Goal: Transaction & Acquisition: Purchase product/service

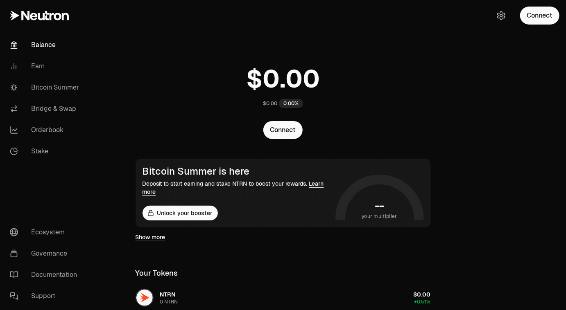
drag, startPoint x: 560, startPoint y: 309, endPoint x: 563, endPoint y: 322, distance: 12.7
click at [563, 310] on html "Balance Earn Bitcoin Summer Bridge & Swap Orderbook Stake Ecosystem Governance …" at bounding box center [283, 275] width 566 height 551
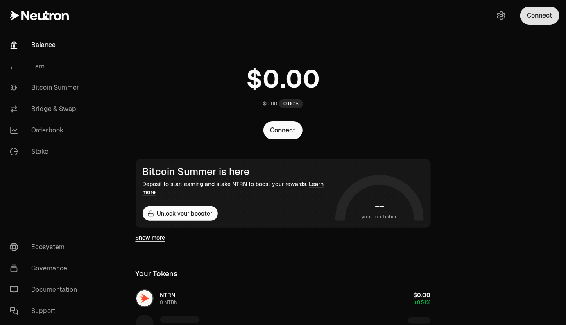
click at [536, 21] on button "Connect" at bounding box center [539, 16] width 39 height 18
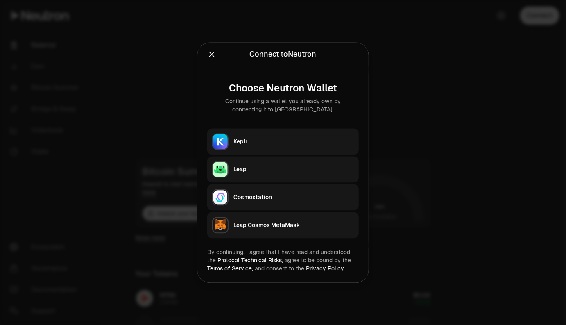
click at [342, 139] on div "Keplr" at bounding box center [293, 141] width 120 height 8
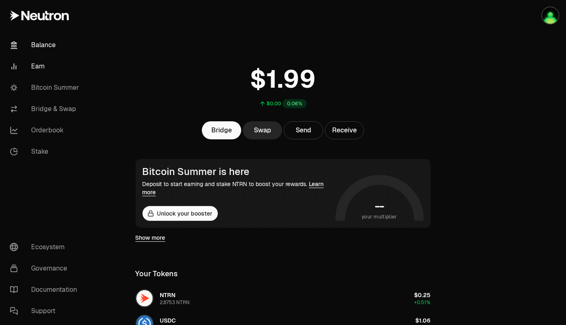
click at [39, 67] on link "Earn" at bounding box center [45, 66] width 85 height 21
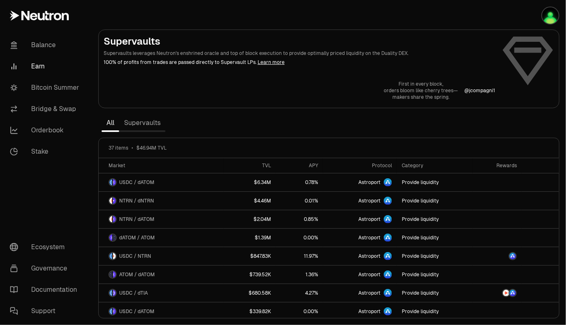
click at [152, 125] on link "Supervaults" at bounding box center [142, 123] width 46 height 16
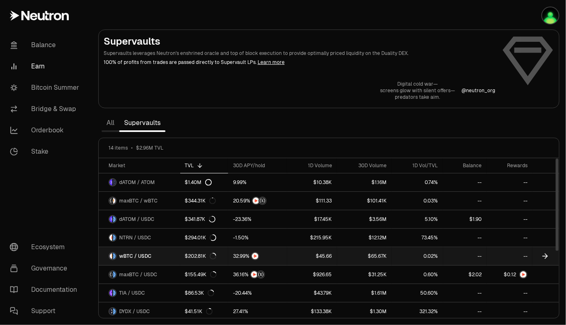
click at [299, 258] on link "$45.66" at bounding box center [312, 256] width 50 height 18
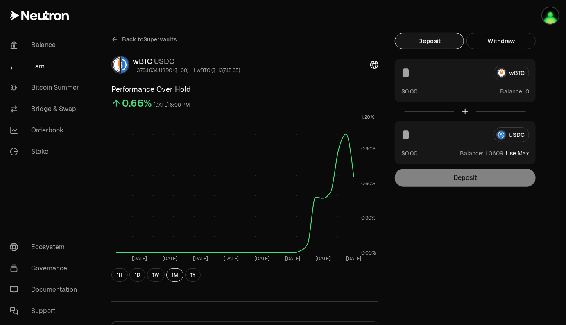
click at [514, 154] on button "Use Max" at bounding box center [517, 153] width 23 height 8
type input "********"
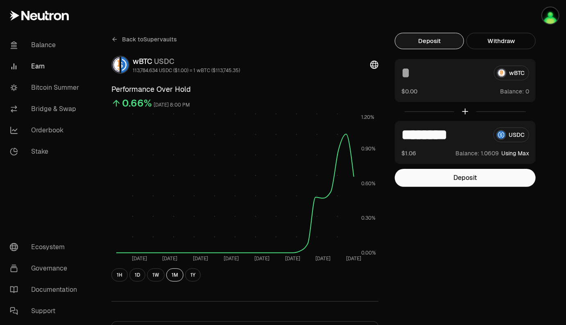
click at [428, 137] on input "********" at bounding box center [444, 134] width 86 height 15
click at [440, 134] on input "********" at bounding box center [444, 134] width 86 height 15
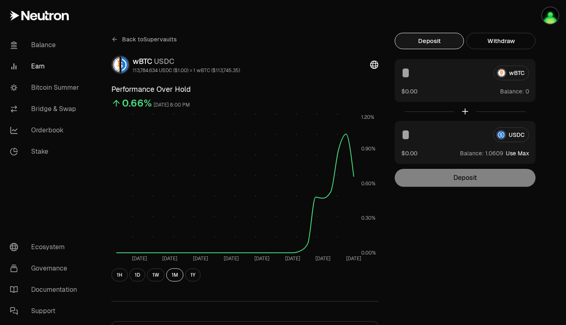
click at [445, 212] on div "Back to Supervaults wBTC USDC 113,784.634 USDC ($1.00) = 1 wBTC ($113,745.35) P…" at bounding box center [329, 269] width 455 height 473
click at [425, 136] on input at bounding box center [444, 134] width 86 height 15
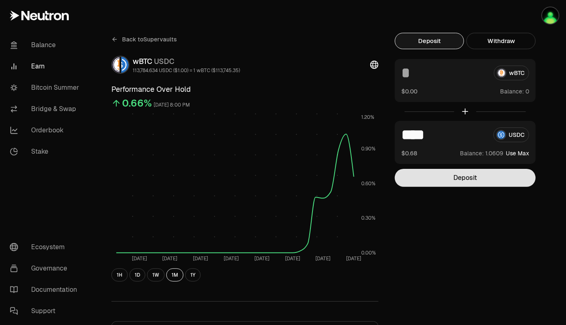
type input "****"
click at [454, 177] on button "Deposit" at bounding box center [465, 178] width 141 height 18
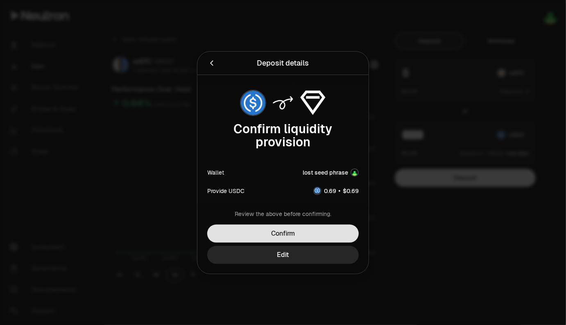
click at [299, 232] on button "Confirm" at bounding box center [283, 233] width 152 height 18
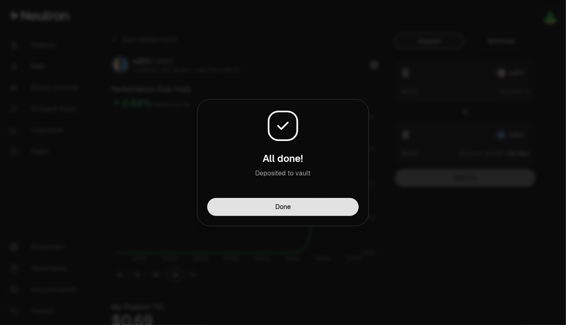
click at [304, 203] on button "Done" at bounding box center [283, 207] width 152 height 18
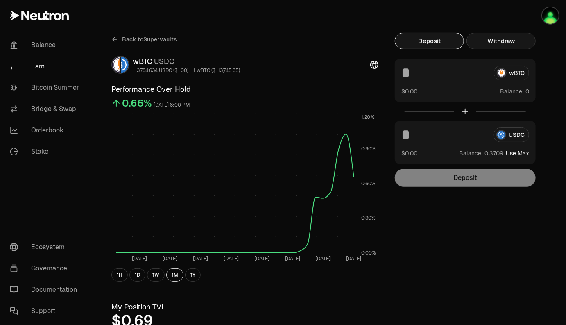
click at [515, 41] on button "Withdraw" at bounding box center [500, 41] width 69 height 16
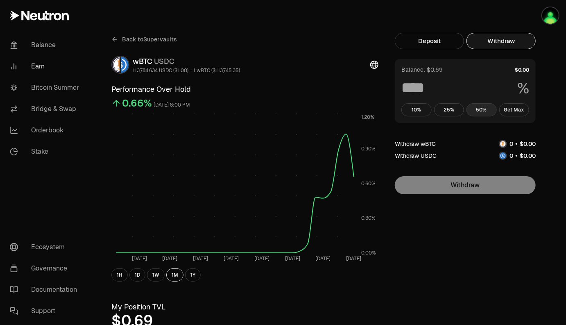
click at [490, 109] on button "50%" at bounding box center [481, 109] width 30 height 13
type input "**"
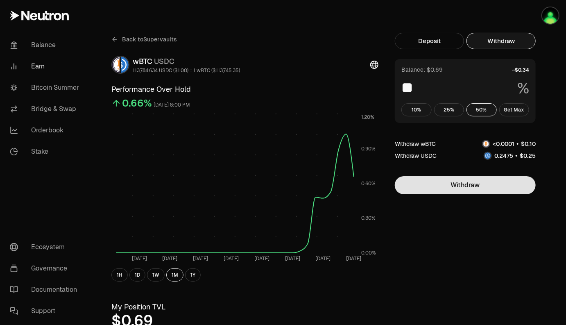
click at [491, 184] on button "Withdraw" at bounding box center [465, 185] width 141 height 18
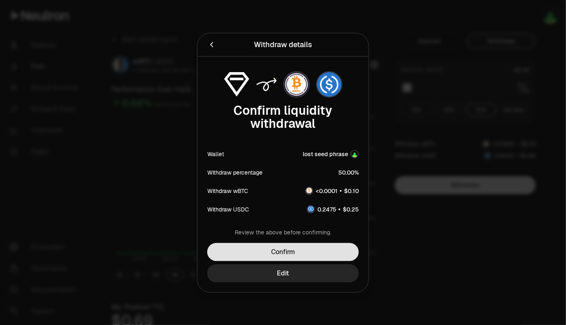
click at [291, 253] on button "Confirm" at bounding box center [283, 252] width 152 height 18
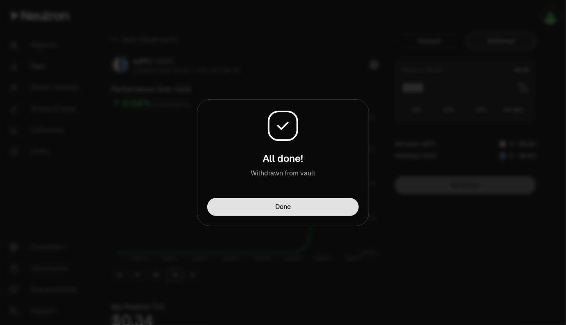
click at [301, 208] on button "Done" at bounding box center [283, 207] width 152 height 18
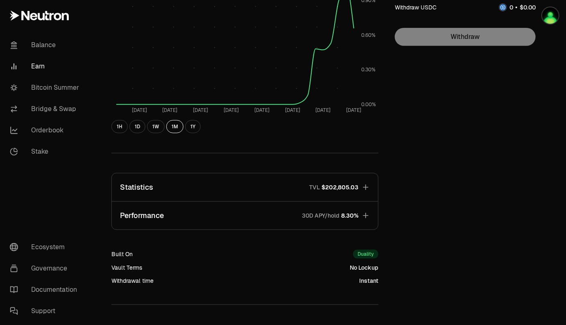
scroll to position [151, 0]
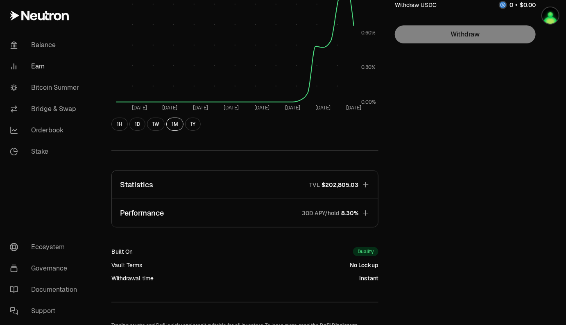
click at [218, 182] on button "Statistics TVL $202,805.03" at bounding box center [245, 185] width 266 height 28
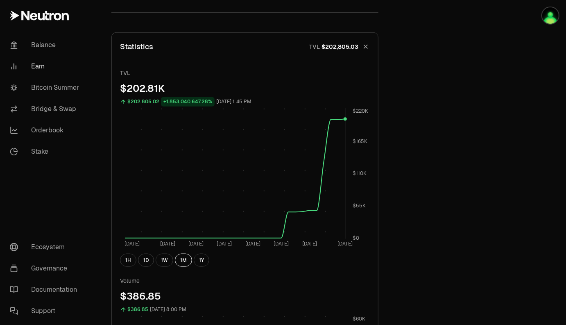
scroll to position [294, 0]
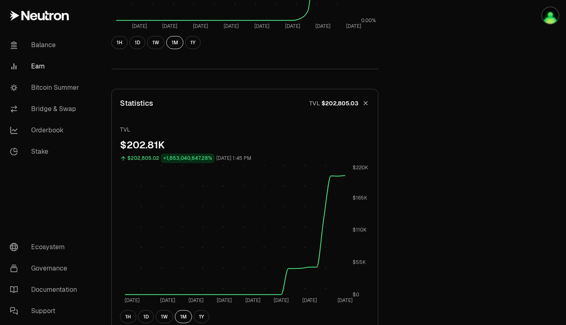
click at [367, 104] on icon "button" at bounding box center [366, 104] width 8 height 8
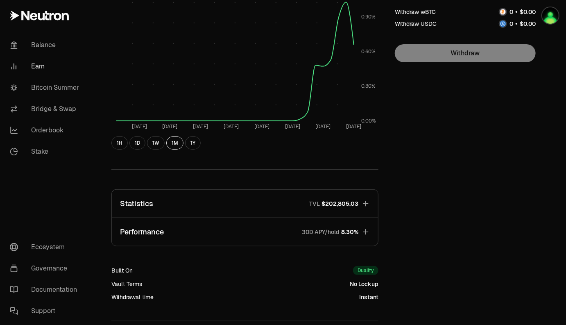
scroll to position [134, 0]
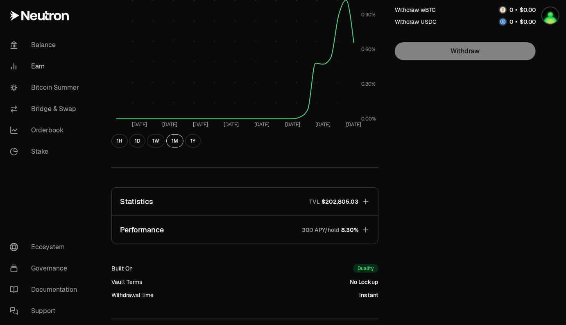
click at [366, 231] on icon "button" at bounding box center [365, 229] width 5 height 5
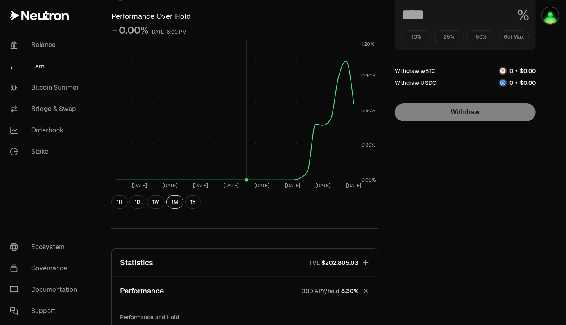
scroll to position [38, 0]
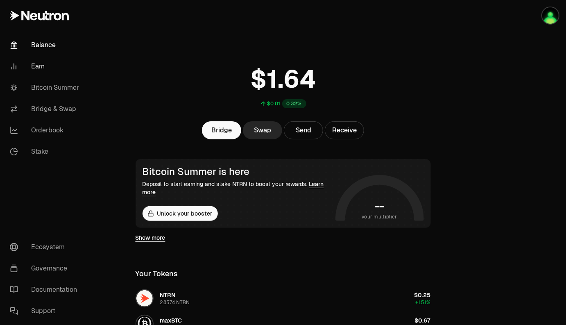
click at [35, 67] on link "Earn" at bounding box center [45, 66] width 85 height 21
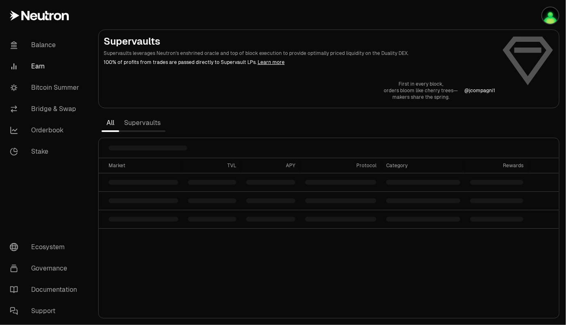
click at [144, 121] on link "Supervaults" at bounding box center [142, 123] width 46 height 16
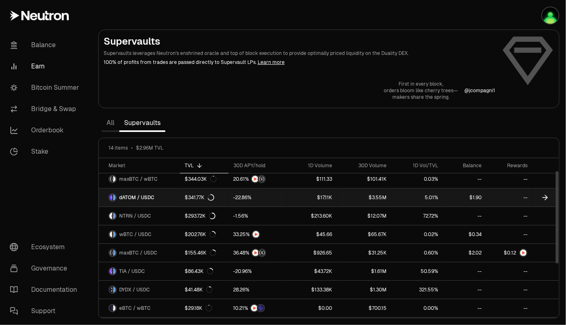
scroll to position [34, 0]
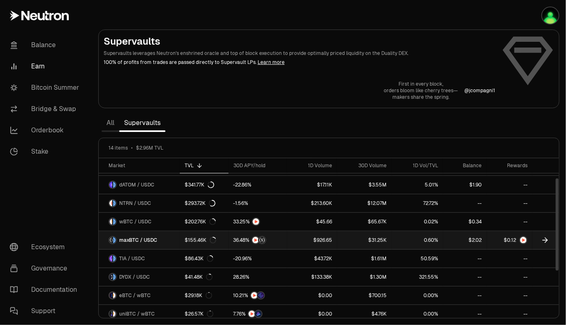
click at [286, 239] on link at bounding box center [258, 240] width 59 height 18
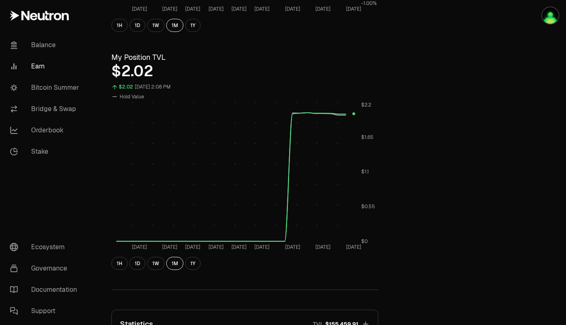
scroll to position [254, 0]
